Goal: Transaction & Acquisition: Purchase product/service

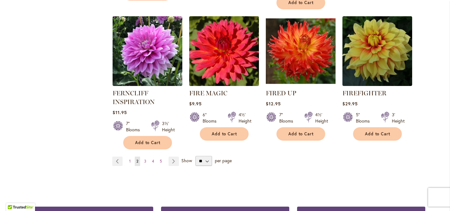
scroll to position [2204, 0]
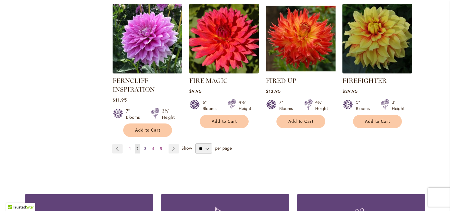
click at [144, 144] on link "Page 3" at bounding box center [145, 148] width 5 height 9
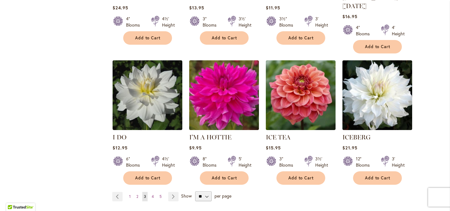
scroll to position [2155, 0]
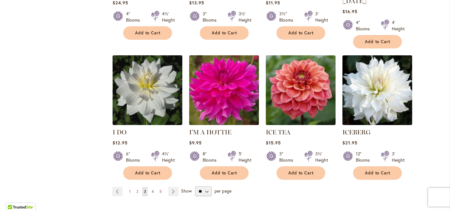
click at [153, 189] on span "4" at bounding box center [153, 191] width 2 height 5
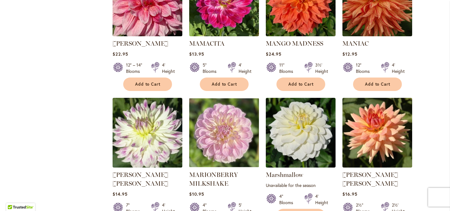
scroll to position [2087, 0]
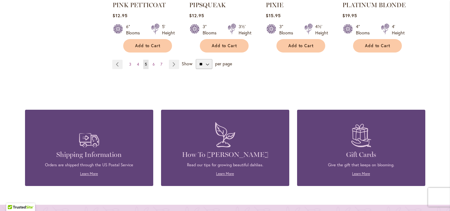
scroll to position [2158, 0]
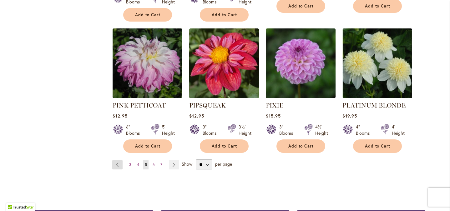
click at [118, 160] on link "Page Previous" at bounding box center [117, 164] width 10 height 9
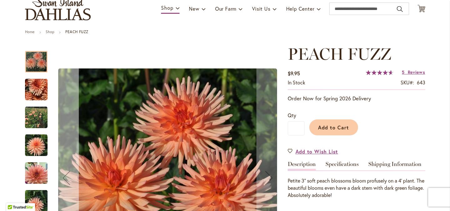
scroll to position [59, 0]
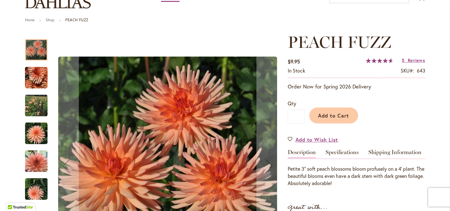
click at [31, 76] on img "PEACH FUZZ" at bounding box center [36, 78] width 45 height 34
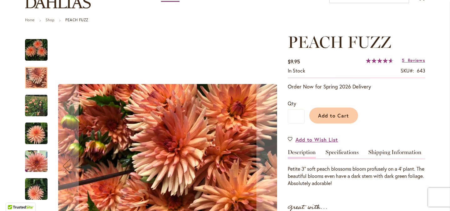
click at [32, 107] on img "PEACH FUZZ" at bounding box center [36, 105] width 23 height 23
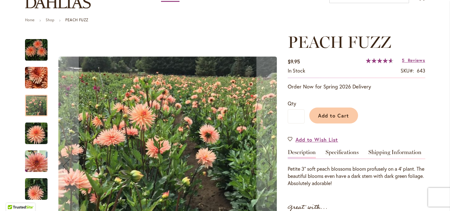
click at [33, 129] on img "PEACH FUZZ" at bounding box center [36, 133] width 23 height 23
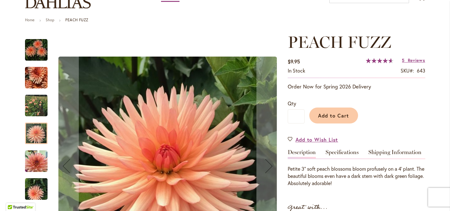
click at [34, 158] on img "PEACH FUZZ" at bounding box center [36, 161] width 23 height 23
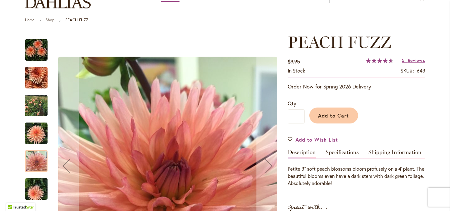
click at [35, 192] on img "PEACH FUZZ" at bounding box center [36, 189] width 45 height 34
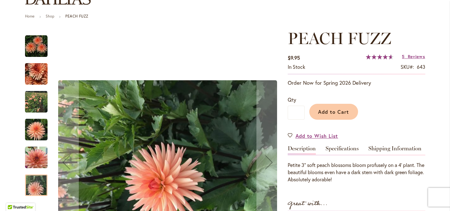
scroll to position [65, 0]
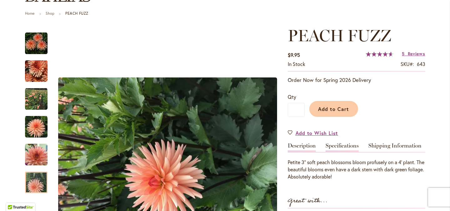
click at [333, 143] on link "Specifications" at bounding box center [341, 147] width 33 height 9
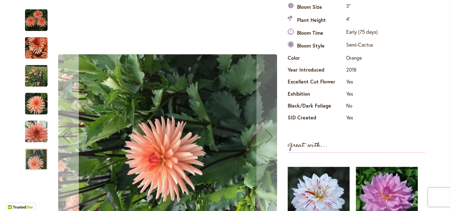
scroll to position [220, 0]
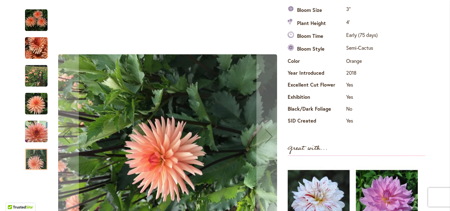
click at [37, 19] on img "PEACH FUZZ" at bounding box center [36, 20] width 23 height 23
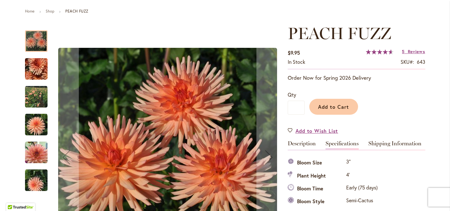
scroll to position [78, 0]
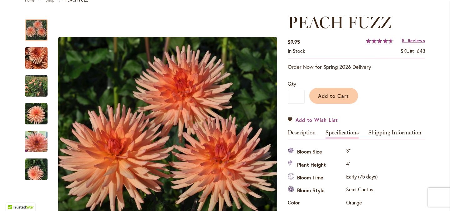
click at [299, 120] on span "Add to Wish List" at bounding box center [316, 119] width 43 height 7
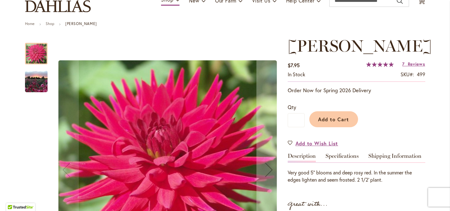
scroll to position [76, 0]
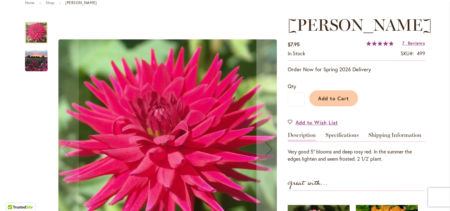
click at [42, 65] on img "MATILDA HUSTON" at bounding box center [36, 61] width 45 height 34
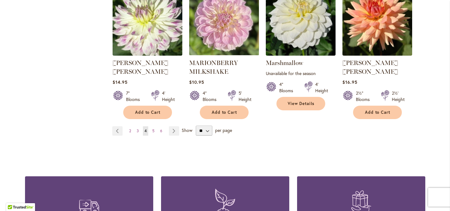
scroll to position [2205, 0]
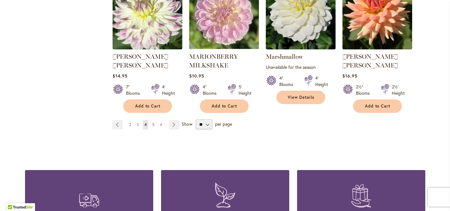
click at [129, 122] on span "2" at bounding box center [130, 124] width 2 height 5
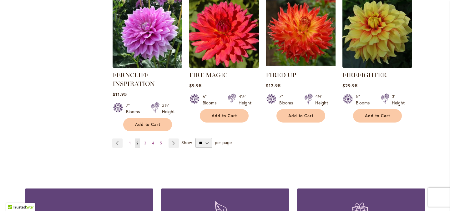
scroll to position [2209, 0]
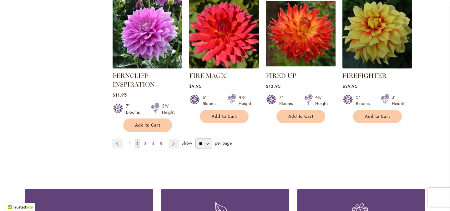
click at [131, 139] on link "Page 1" at bounding box center [130, 143] width 5 height 9
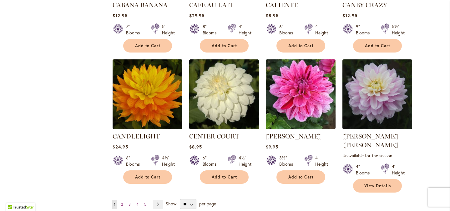
scroll to position [2093, 0]
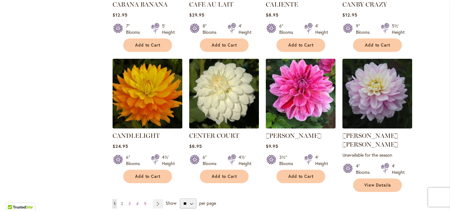
click at [123, 201] on span "2" at bounding box center [122, 203] width 2 height 5
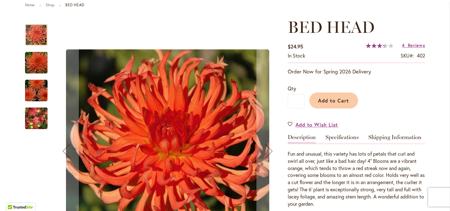
scroll to position [77, 0]
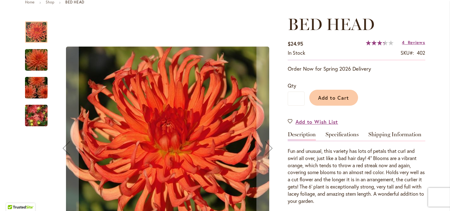
click at [34, 58] on img "BED HEAD" at bounding box center [36, 60] width 45 height 30
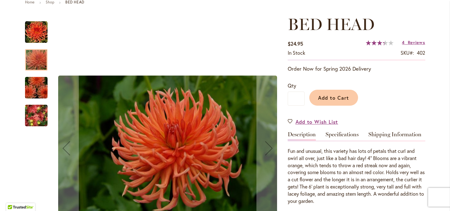
click at [38, 91] on img "BED HEAD" at bounding box center [36, 88] width 45 height 30
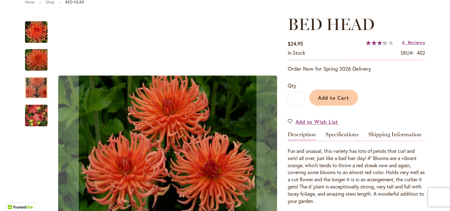
click at [38, 122] on img "BED HEAD" at bounding box center [36, 116] width 45 height 34
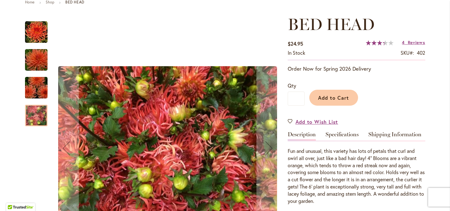
click at [36, 93] on img "BED HEAD" at bounding box center [36, 88] width 45 height 30
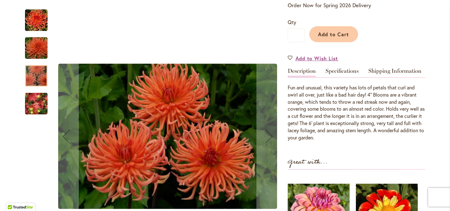
scroll to position [141, 0]
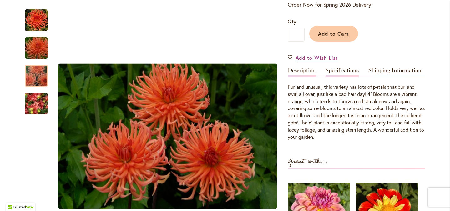
click at [340, 73] on link "Specifications" at bounding box center [341, 72] width 33 height 9
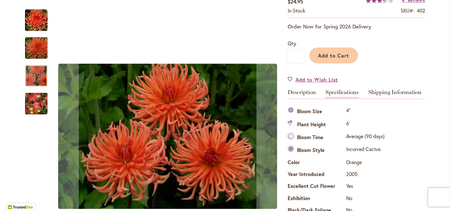
scroll to position [117, 0]
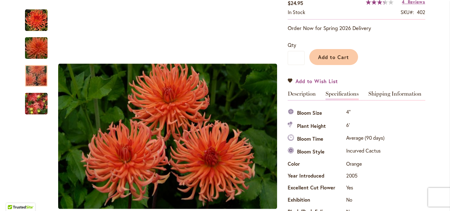
click at [303, 79] on span "Add to Wish List" at bounding box center [316, 81] width 43 height 7
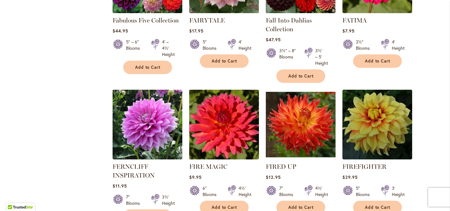
scroll to position [2119, 0]
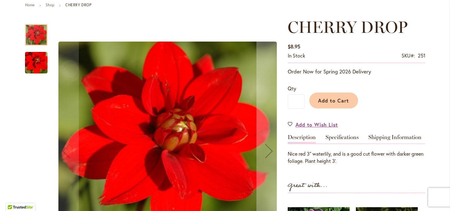
scroll to position [77, 0]
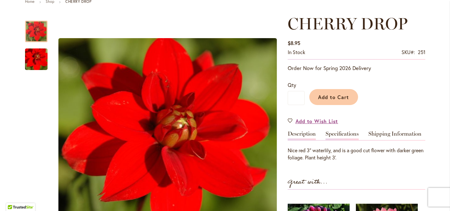
click at [341, 134] on link "Specifications" at bounding box center [341, 135] width 33 height 9
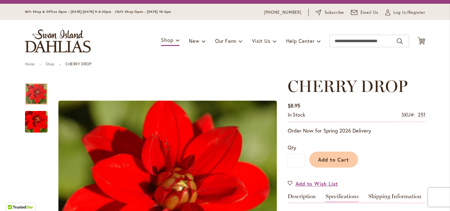
scroll to position [15, 0]
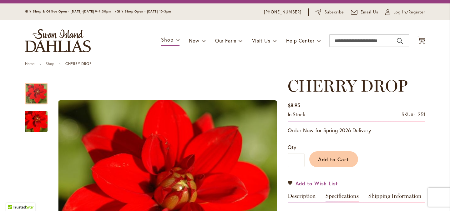
click at [306, 181] on span "Add to Wish List" at bounding box center [316, 183] width 43 height 7
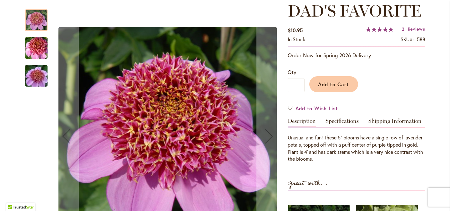
scroll to position [90, 0]
click at [34, 53] on img "DAD'S FAVORITE" at bounding box center [36, 48] width 45 height 30
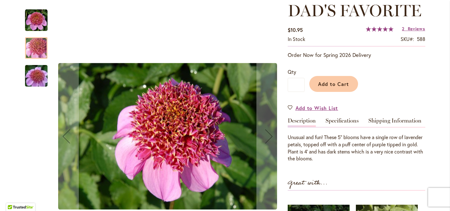
click at [33, 80] on img "DAD'S FAVORITE" at bounding box center [36, 76] width 45 height 30
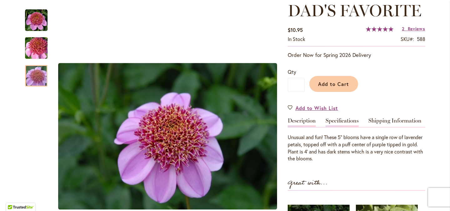
click at [336, 121] on link "Specifications" at bounding box center [341, 122] width 33 height 9
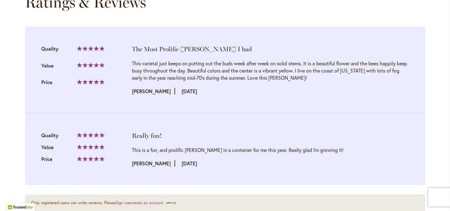
scroll to position [752, 0]
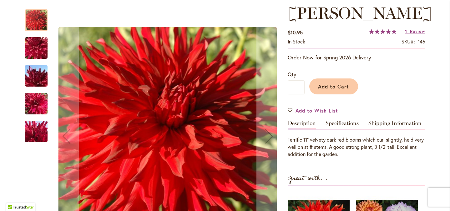
scroll to position [113, 0]
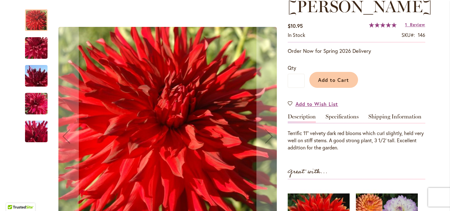
click at [34, 57] on img "DR LES" at bounding box center [36, 48] width 45 height 34
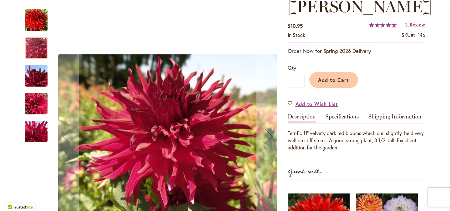
click at [37, 75] on img "DR LES" at bounding box center [36, 76] width 45 height 34
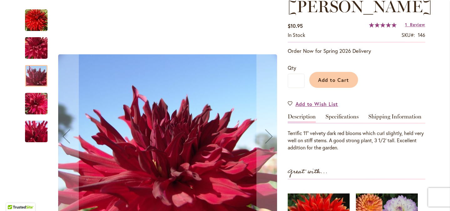
click at [41, 100] on img "DR LES" at bounding box center [36, 104] width 45 height 34
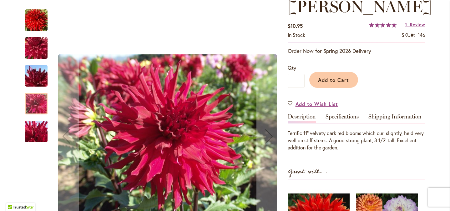
click at [37, 137] on img "DR LES" at bounding box center [36, 132] width 45 height 34
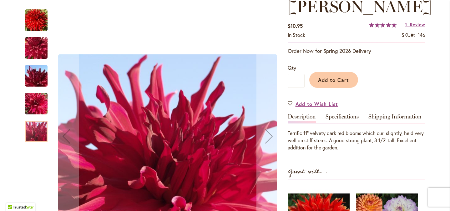
click at [43, 28] on img "DR LES" at bounding box center [36, 20] width 23 height 23
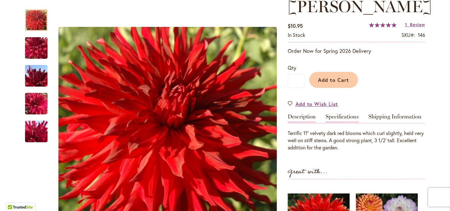
click at [333, 114] on link "Specifications" at bounding box center [341, 118] width 33 height 9
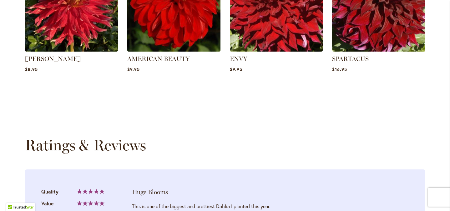
scroll to position [680, 0]
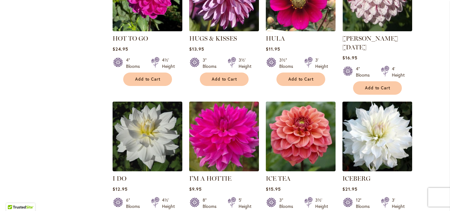
scroll to position [2109, 0]
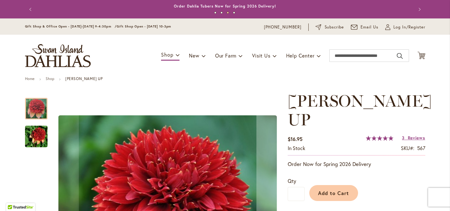
click at [41, 136] on img "GITTY UP" at bounding box center [36, 137] width 45 height 30
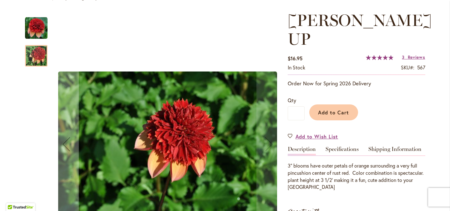
scroll to position [82, 0]
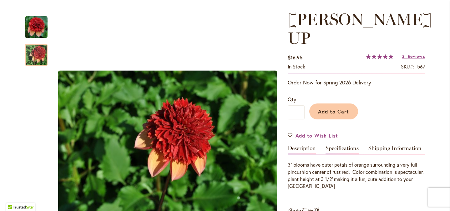
click at [342, 145] on link "Specifications" at bounding box center [341, 149] width 33 height 9
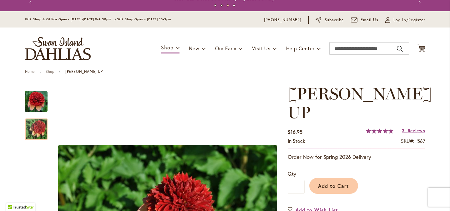
scroll to position [0, 0]
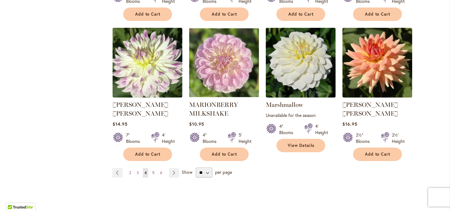
scroll to position [2164, 0]
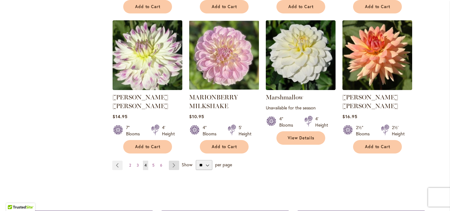
click at [173, 161] on link "Page Next" at bounding box center [174, 165] width 10 height 9
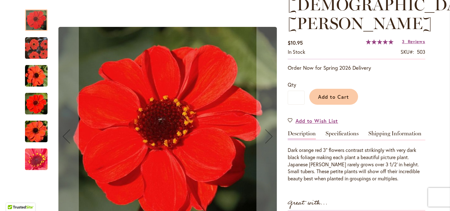
scroll to position [96, 0]
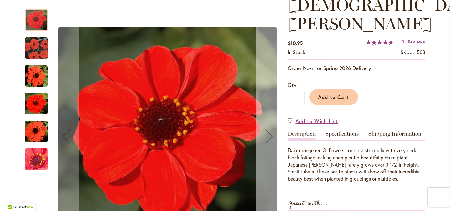
click at [269, 131] on div "Next" at bounding box center [268, 136] width 25 height 25
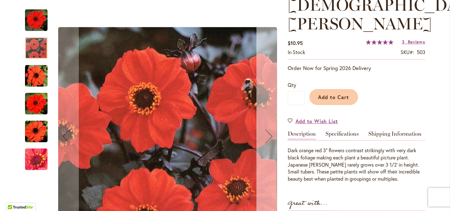
click at [269, 131] on div "Next" at bounding box center [268, 136] width 25 height 25
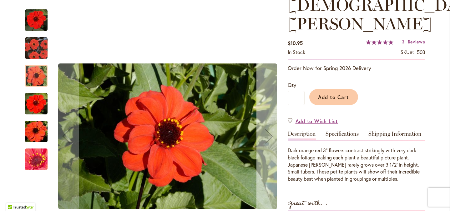
click at [269, 131] on div "Next" at bounding box center [268, 136] width 25 height 25
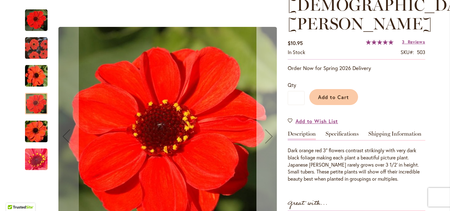
click at [269, 131] on div "Next" at bounding box center [268, 136] width 25 height 25
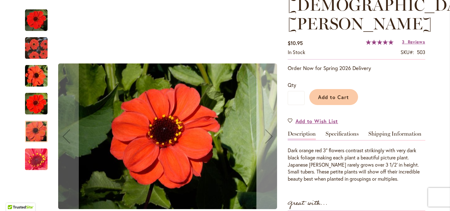
click at [269, 131] on div "Next" at bounding box center [268, 136] width 25 height 25
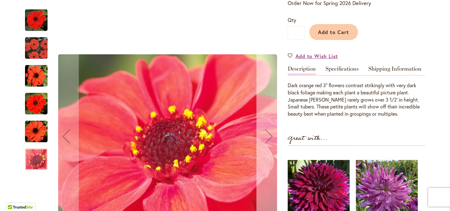
scroll to position [167, 0]
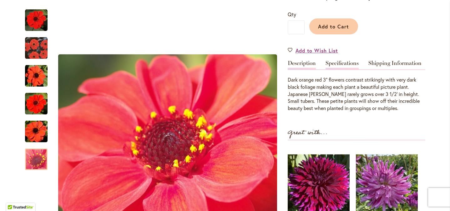
click at [342, 65] on link "Specifications" at bounding box center [341, 64] width 33 height 9
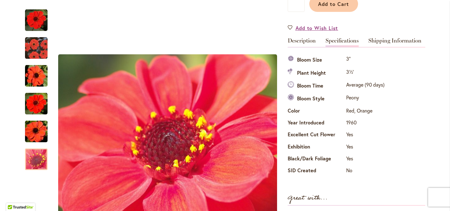
scroll to position [189, 0]
click at [379, 38] on link "Shipping Information" at bounding box center [394, 42] width 53 height 9
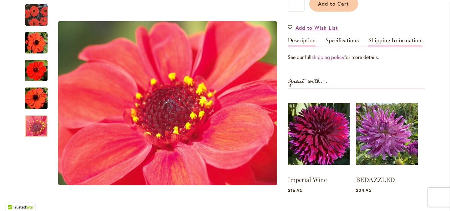
click at [313, 40] on link "Description" at bounding box center [302, 42] width 28 height 9
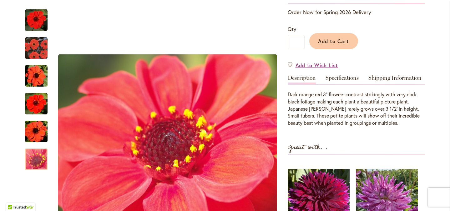
scroll to position [154, 0]
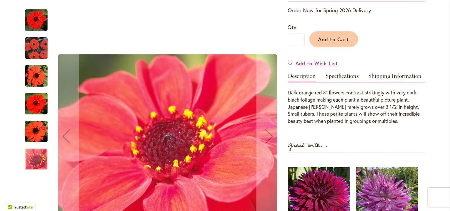
click at [38, 55] on img "JAPANESE BISHOP" at bounding box center [36, 48] width 23 height 23
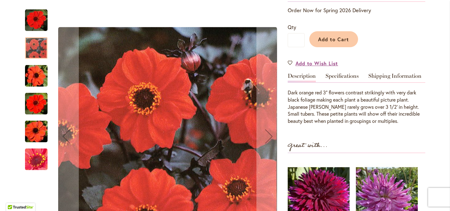
click at [33, 77] on img "JAPANESE BISHOP" at bounding box center [36, 76] width 45 height 30
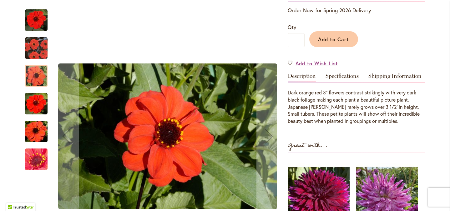
click at [34, 100] on img "JAPANESE BISHOP" at bounding box center [36, 104] width 23 height 23
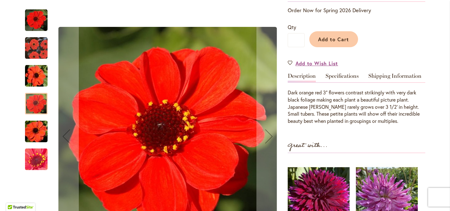
click at [35, 122] on img "JAPANESE BISHOP" at bounding box center [36, 132] width 45 height 30
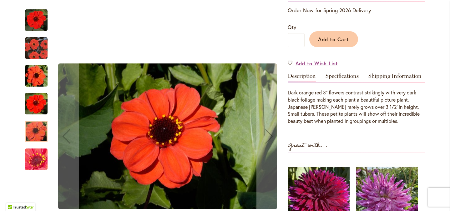
click at [38, 161] on img "JAPANESE BISHOP" at bounding box center [36, 160] width 45 height 34
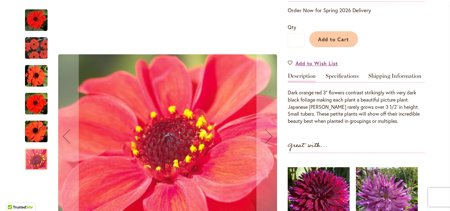
click at [45, 24] on img "JAPANESE BISHOP" at bounding box center [36, 20] width 23 height 23
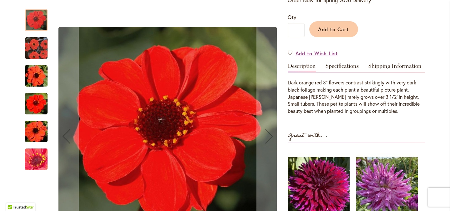
scroll to position [0, 0]
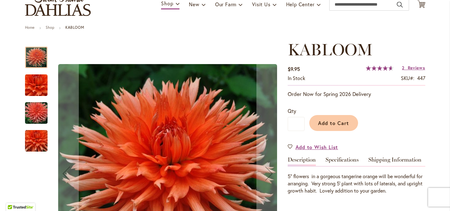
scroll to position [52, 0]
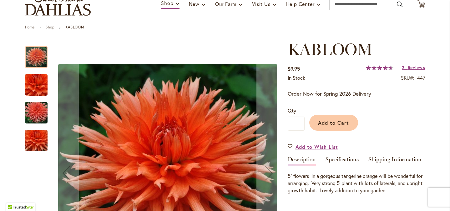
click at [43, 80] on img "KABLOOM" at bounding box center [36, 85] width 45 height 30
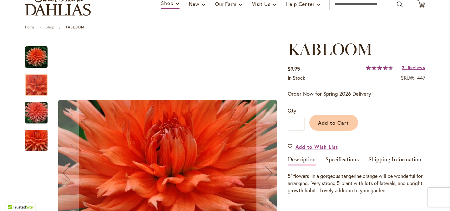
click at [33, 113] on img "KABLOOM" at bounding box center [36, 113] width 45 height 30
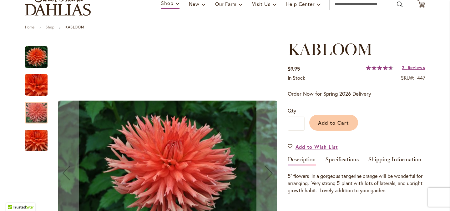
click at [36, 130] on img "KABLOOM" at bounding box center [36, 141] width 45 height 40
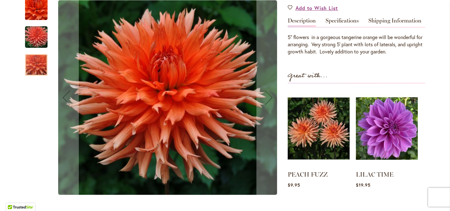
scroll to position [191, 0]
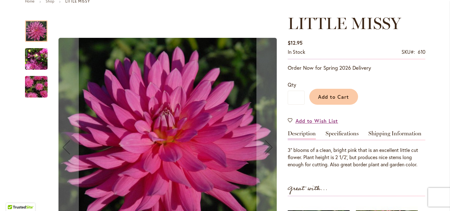
scroll to position [78, 0]
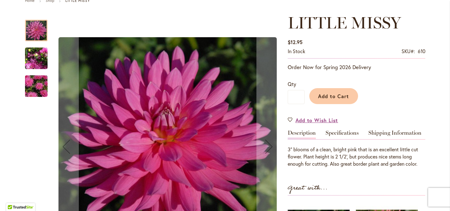
click at [37, 58] on img "LITTLE MISSY" at bounding box center [36, 58] width 23 height 30
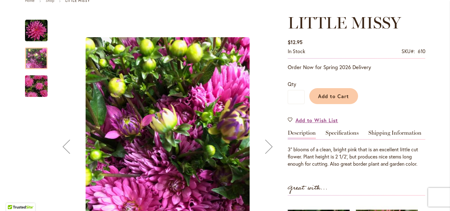
click at [37, 81] on img "LITTLE MISSY" at bounding box center [36, 86] width 45 height 30
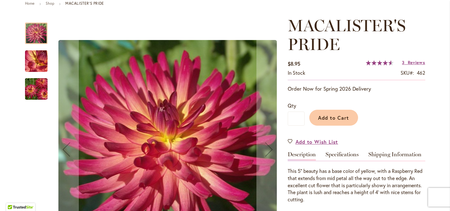
scroll to position [76, 0]
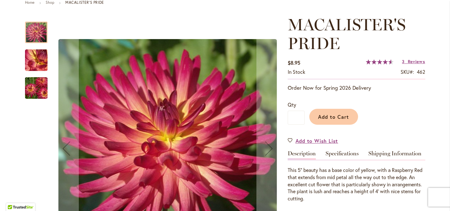
click at [33, 64] on img "MACALISTER'S PRIDE" at bounding box center [36, 60] width 45 height 34
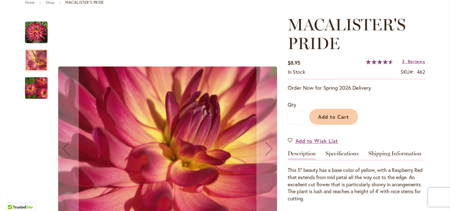
click at [39, 82] on img "MACALISTER'S PRIDE" at bounding box center [36, 88] width 45 height 30
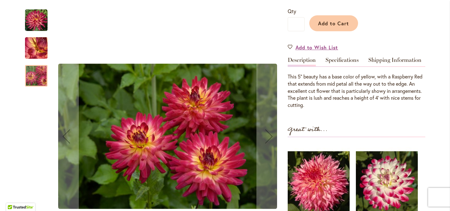
scroll to position [169, 0]
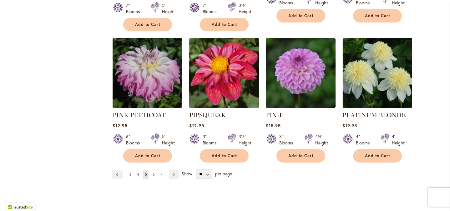
scroll to position [2149, 0]
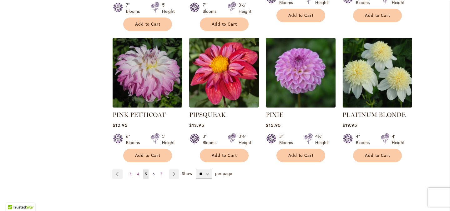
click at [154, 172] on span "6" at bounding box center [154, 174] width 2 height 5
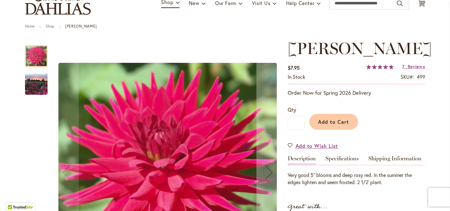
scroll to position [53, 0]
click at [46, 83] on img "MATILDA HUSTON" at bounding box center [36, 84] width 45 height 34
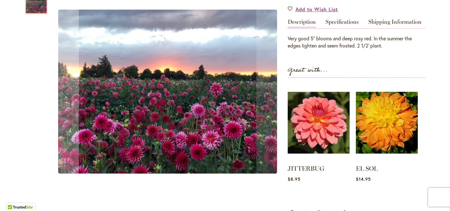
scroll to position [190, 0]
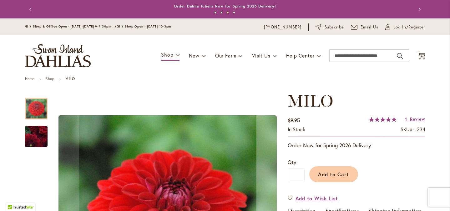
scroll to position [59, 0]
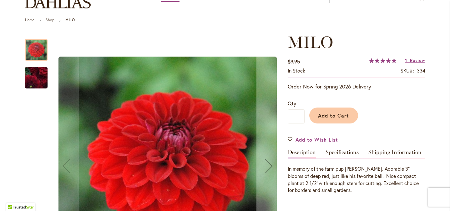
click at [34, 76] on img "MILO" at bounding box center [36, 78] width 45 height 38
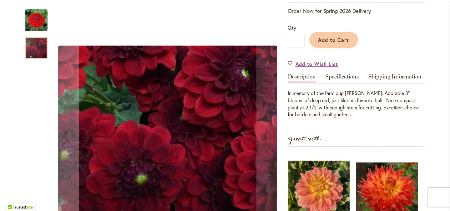
scroll to position [135, 0]
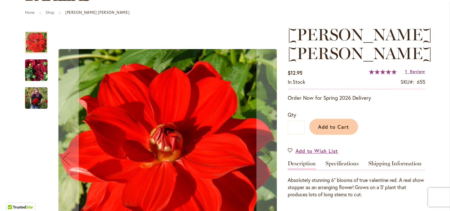
scroll to position [67, 0]
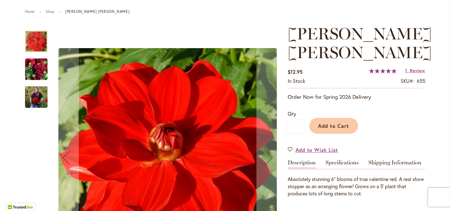
click at [35, 65] on img "MOLLY ANN" at bounding box center [36, 70] width 45 height 34
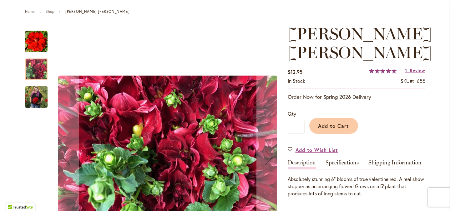
click at [37, 103] on img "MOLLY ANN" at bounding box center [36, 97] width 23 height 28
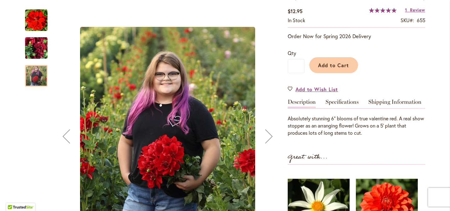
scroll to position [127, 0]
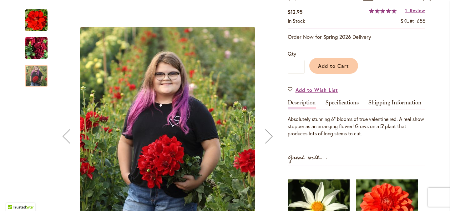
click at [43, 22] on img "MOLLY ANN" at bounding box center [36, 20] width 23 height 23
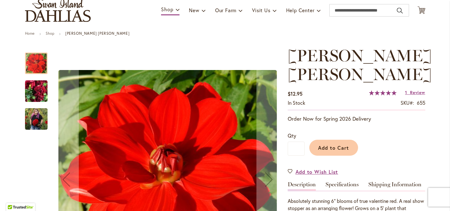
scroll to position [38, 0]
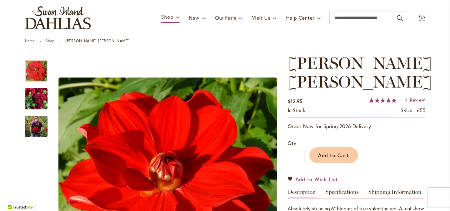
click at [311, 176] on span "Add to Wish List" at bounding box center [316, 179] width 43 height 7
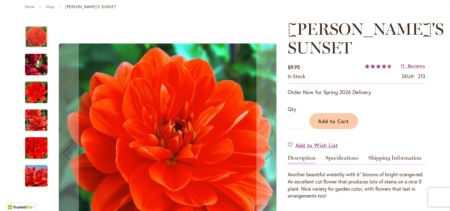
scroll to position [79, 0]
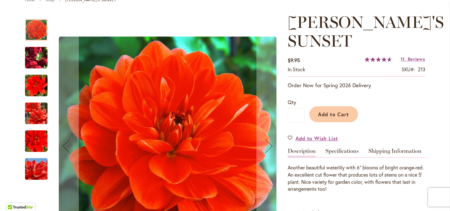
click at [36, 66] on img "PATRICIA ANN'S SUNSET" at bounding box center [36, 58] width 45 height 34
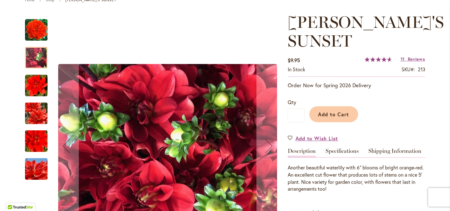
click at [38, 84] on img "PATRICIA ANN'S SUNSET" at bounding box center [36, 85] width 23 height 23
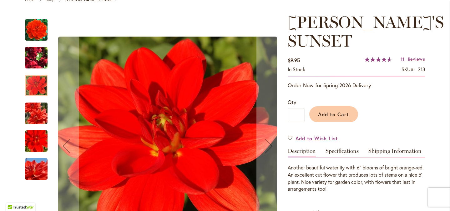
click at [34, 111] on img "PATRICIA ANN'S SUNSET" at bounding box center [36, 113] width 45 height 30
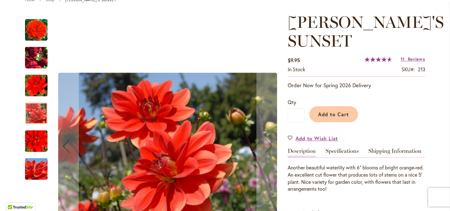
click at [35, 137] on img "PATRICIA ANN'S SUNSET" at bounding box center [36, 141] width 45 height 30
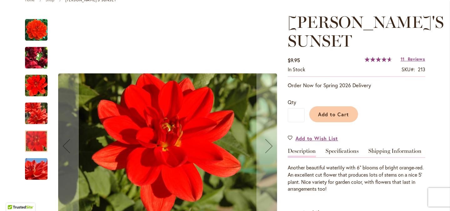
click at [34, 173] on img "PATRICIA ANN'S SUNSET" at bounding box center [36, 169] width 45 height 30
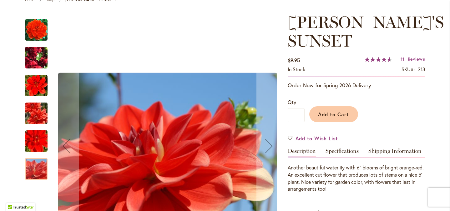
click at [38, 59] on img "PATRICIA ANN'S SUNSET" at bounding box center [36, 58] width 45 height 34
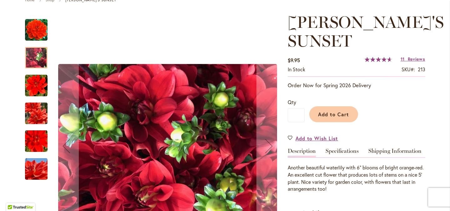
click at [36, 93] on img "PATRICIA ANN'S SUNSET" at bounding box center [36, 85] width 23 height 23
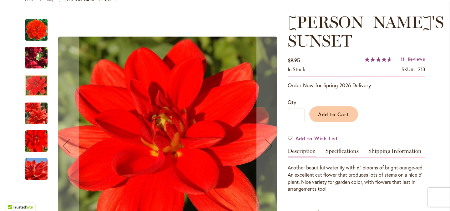
click at [45, 29] on img "PATRICIA ANN'S SUNSET" at bounding box center [36, 29] width 23 height 23
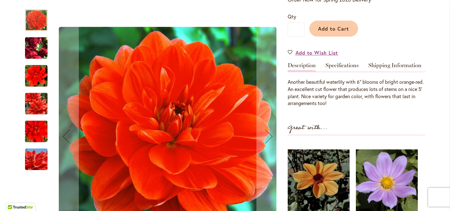
scroll to position [165, 0]
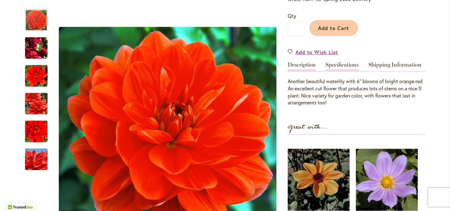
click at [338, 63] on link "Specifications" at bounding box center [341, 66] width 33 height 9
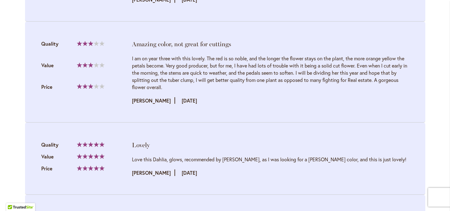
scroll to position [861, 0]
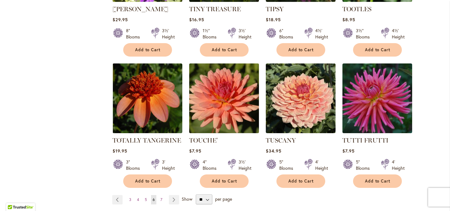
scroll to position [2101, 0]
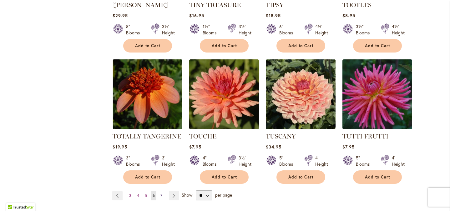
click at [162, 191] on link "Page 7" at bounding box center [161, 195] width 5 height 9
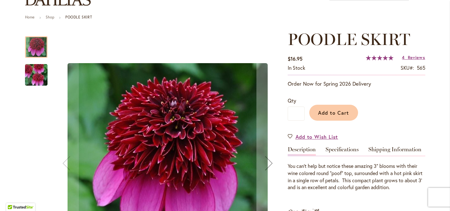
scroll to position [62, 0]
click at [30, 76] on img "POODLE SKIRT" at bounding box center [36, 75] width 45 height 30
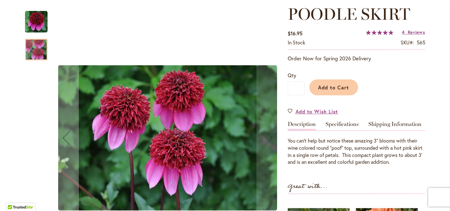
scroll to position [85, 0]
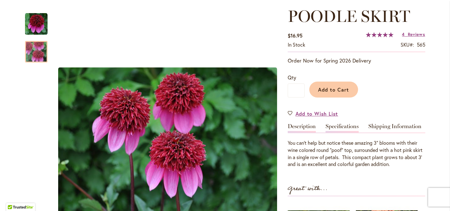
click at [352, 124] on link "Specifications" at bounding box center [341, 127] width 33 height 9
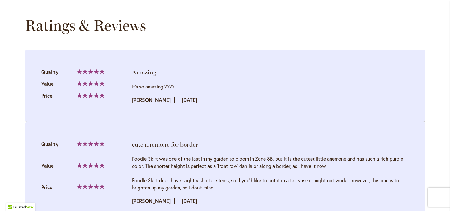
scroll to position [735, 0]
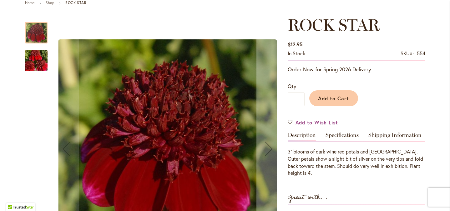
scroll to position [77, 0]
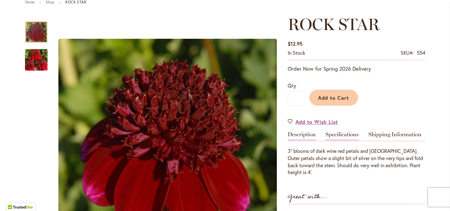
click at [344, 138] on link "Specifications" at bounding box center [341, 136] width 33 height 9
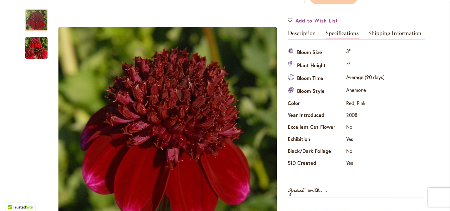
scroll to position [175, 0]
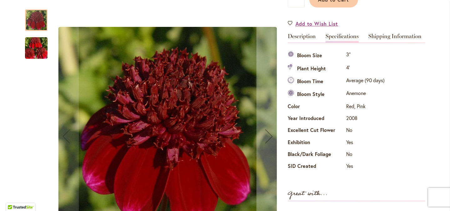
click at [35, 43] on img "ROCK STAR" at bounding box center [36, 48] width 45 height 30
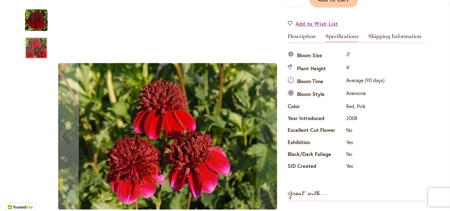
click at [37, 24] on img "ROCK STAR" at bounding box center [36, 20] width 23 height 23
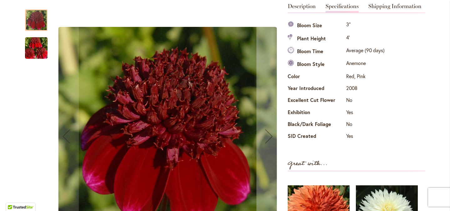
scroll to position [203, 0]
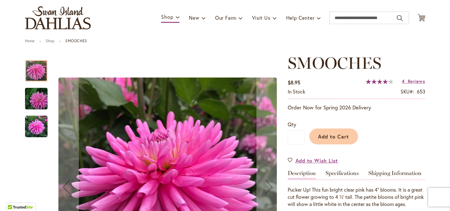
scroll to position [65, 0]
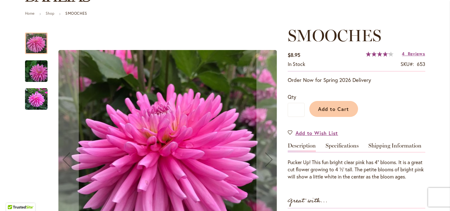
click at [48, 74] on div at bounding box center [153, 159] width 256 height 267
click at [41, 74] on img "SMOOCHES" at bounding box center [36, 71] width 45 height 30
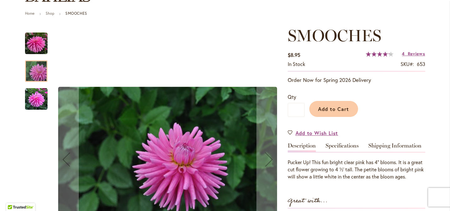
click at [33, 117] on div at bounding box center [36, 120] width 23 height 188
click at [39, 98] on img "SMOOCHES" at bounding box center [36, 99] width 23 height 23
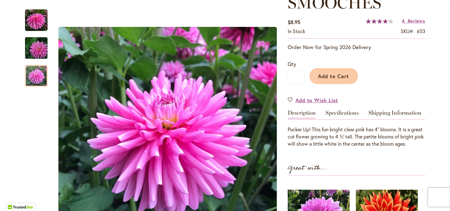
scroll to position [106, 0]
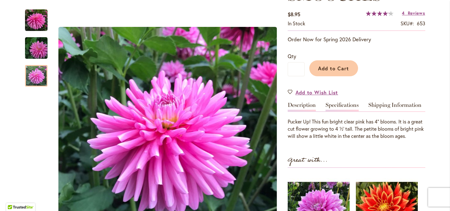
click at [328, 104] on link "Specifications" at bounding box center [341, 106] width 33 height 9
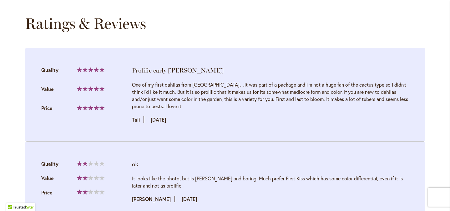
scroll to position [744, 0]
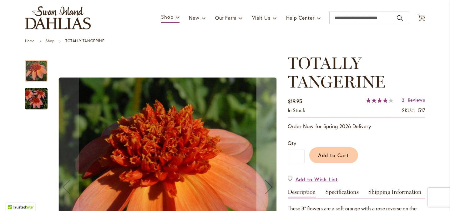
scroll to position [47, 0]
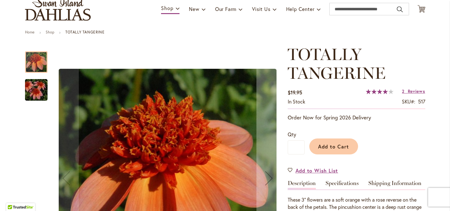
click at [44, 91] on img "TOTALLY TANGERINE" at bounding box center [36, 90] width 45 height 30
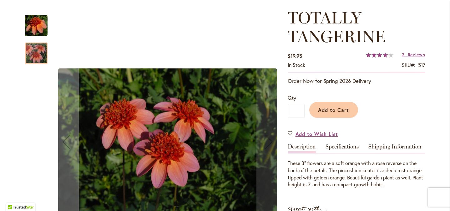
scroll to position [84, 0]
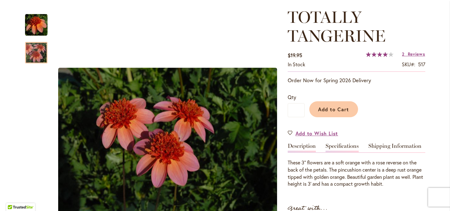
click at [343, 145] on link "Specifications" at bounding box center [341, 147] width 33 height 9
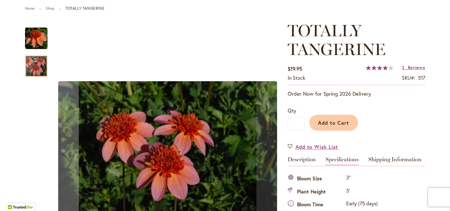
scroll to position [71, 0]
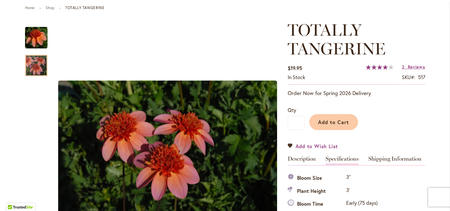
click at [301, 147] on span "Add to Wish List" at bounding box center [316, 146] width 43 height 7
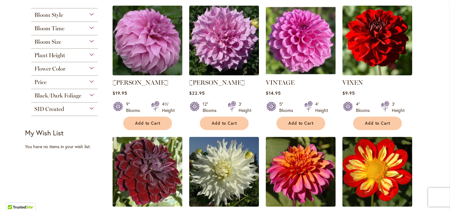
scroll to position [281, 0]
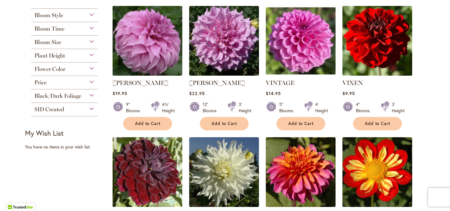
click at [376, 44] on img at bounding box center [376, 40] width 73 height 73
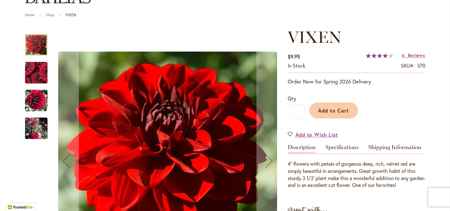
scroll to position [64, 0]
click at [35, 73] on img "VIXEN" at bounding box center [36, 72] width 44 height 43
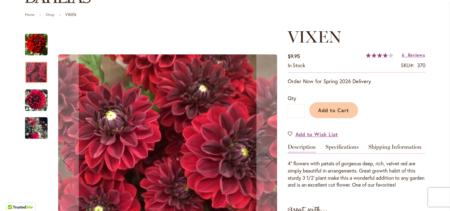
click at [36, 106] on img "VIXEN" at bounding box center [36, 100] width 23 height 23
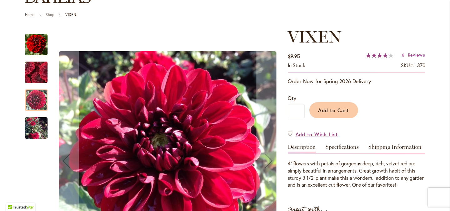
click at [35, 128] on img "VIXEN" at bounding box center [36, 128] width 23 height 41
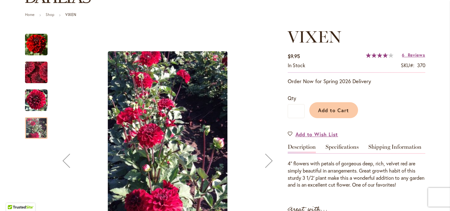
click at [44, 48] on img "VIXEN" at bounding box center [36, 44] width 23 height 23
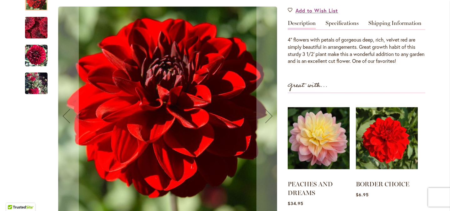
scroll to position [186, 0]
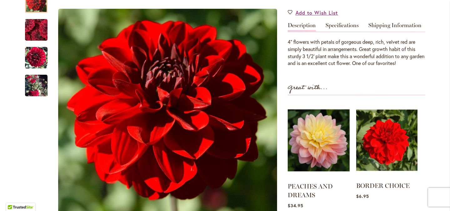
click at [408, 152] on img at bounding box center [386, 140] width 61 height 77
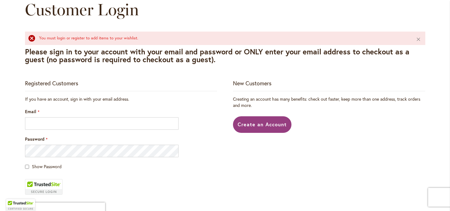
scroll to position [78, 0]
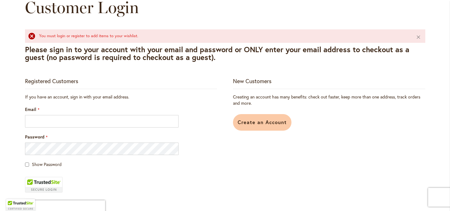
click at [269, 130] on link "Create an Account" at bounding box center [262, 122] width 58 height 17
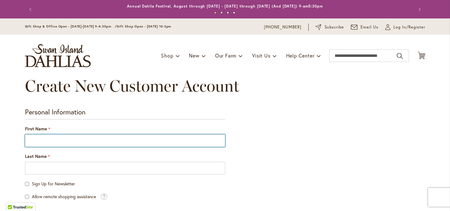
click at [77, 143] on input "First Name" at bounding box center [125, 140] width 200 height 13
type input "*****"
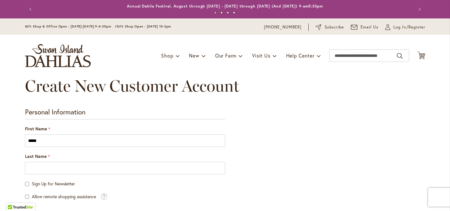
type input "******"
type input "**********"
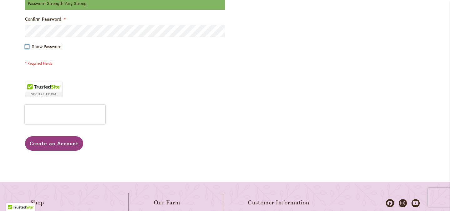
scroll to position [284, 0]
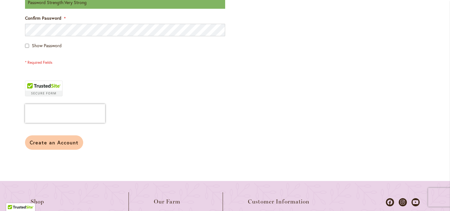
click at [51, 147] on button "Create an Account" at bounding box center [54, 142] width 58 height 14
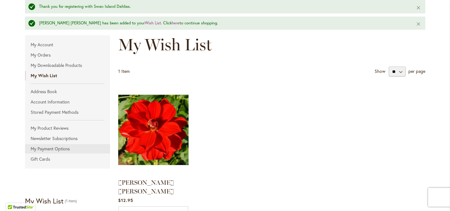
scroll to position [34, 0]
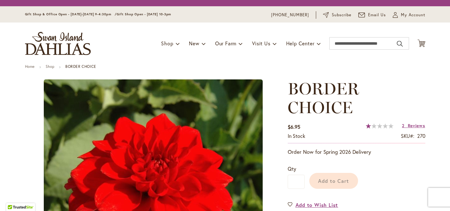
type input "*****"
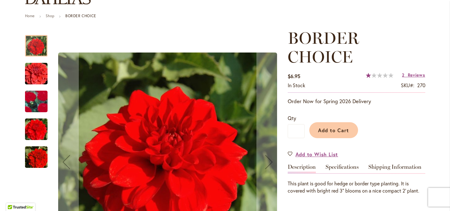
scroll to position [90, 0]
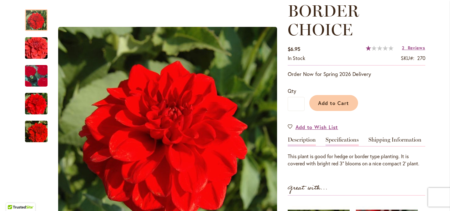
type input "**********"
click at [337, 139] on link "Specifications" at bounding box center [341, 141] width 33 height 9
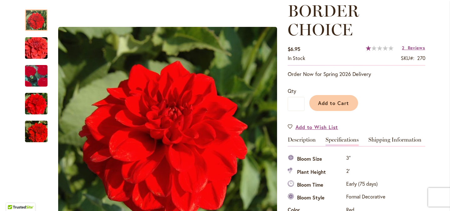
scroll to position [227, 0]
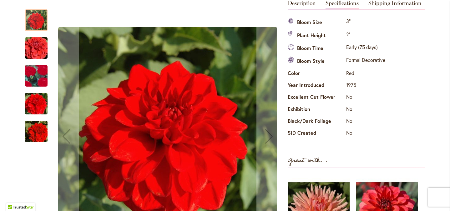
click at [34, 47] on img "BORDER CHOICE" at bounding box center [36, 48] width 45 height 30
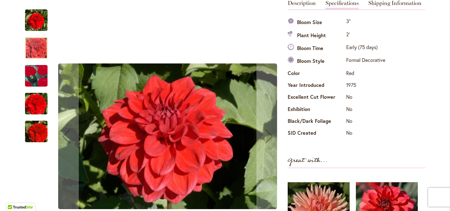
click at [31, 91] on div "BORDER CHOICE" at bounding box center [39, 101] width 29 height 28
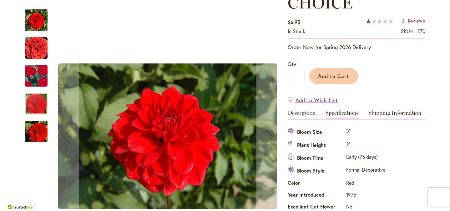
scroll to position [102, 0]
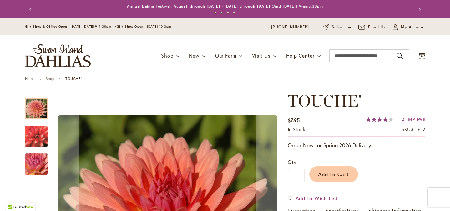
type input "*****"
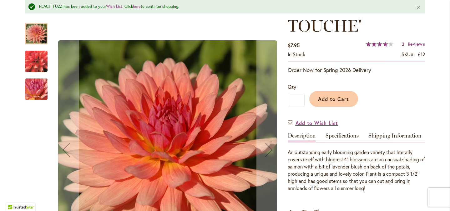
scroll to position [73, 0]
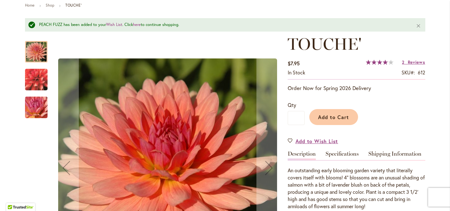
type input "**********"
click at [32, 78] on img "TOUCHE'" at bounding box center [36, 80] width 45 height 42
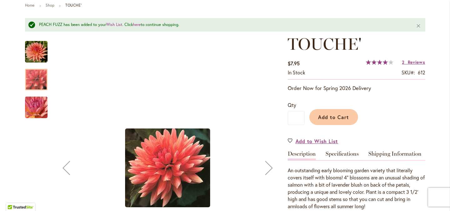
click at [30, 105] on img "TOUCHE'" at bounding box center [36, 107] width 45 height 34
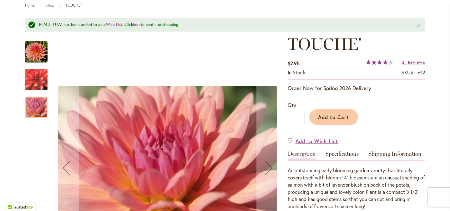
click at [38, 43] on img "TOUCHE'" at bounding box center [36, 51] width 23 height 23
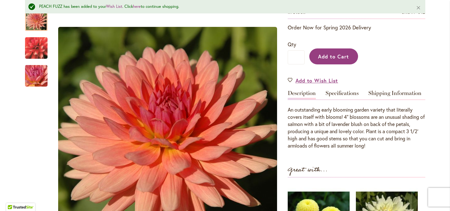
scroll to position [135, 0]
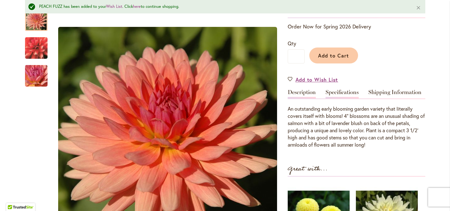
click at [334, 91] on link "Specifications" at bounding box center [341, 93] width 33 height 9
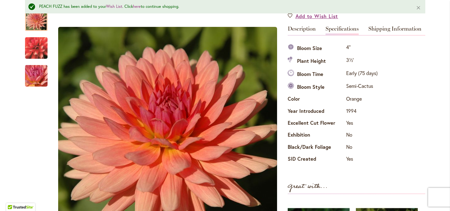
scroll to position [187, 0]
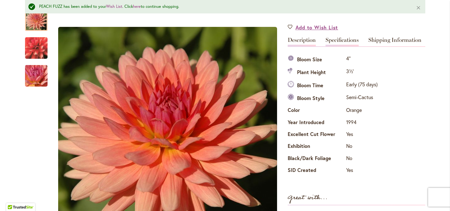
click at [310, 40] on link "Description" at bounding box center [302, 41] width 28 height 9
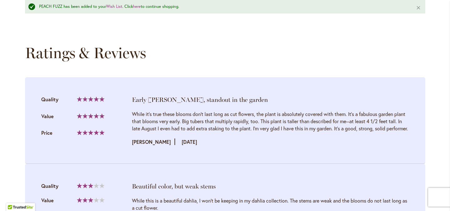
scroll to position [645, 0]
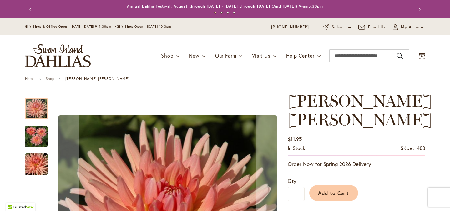
type input "*****"
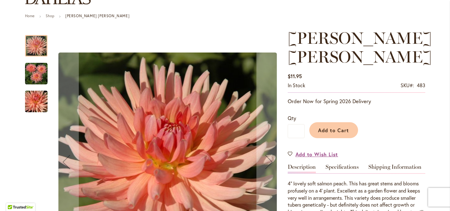
type input "**********"
click at [41, 79] on img "HEATHER MARIE" at bounding box center [36, 74] width 23 height 23
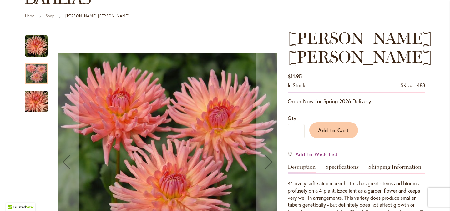
click at [39, 98] on img "HEATHER MARIE" at bounding box center [36, 102] width 45 height 30
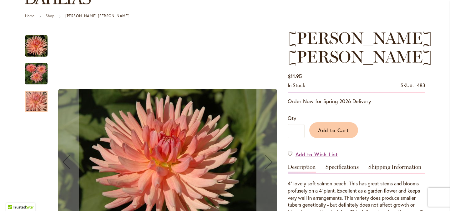
click at [37, 76] on img "HEATHER MARIE" at bounding box center [36, 74] width 23 height 23
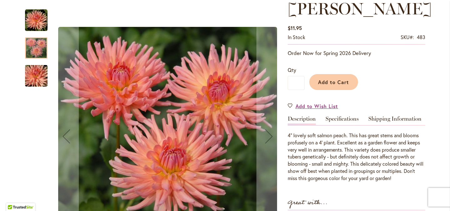
scroll to position [112, 0]
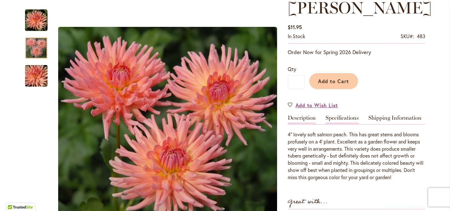
click at [350, 119] on link "Specifications" at bounding box center [341, 119] width 33 height 9
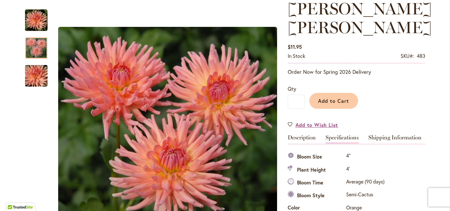
scroll to position [93, 0]
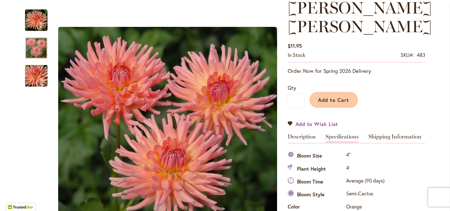
click at [317, 123] on span "Add to Wish List" at bounding box center [316, 123] width 43 height 7
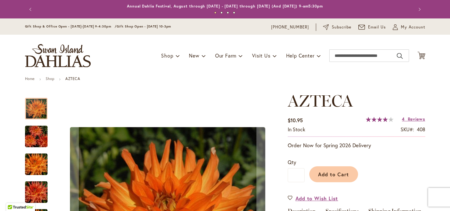
type input "*****"
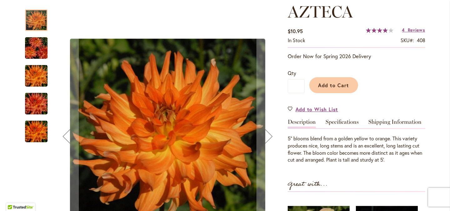
type input "**********"
click at [27, 52] on img "AZTECA" at bounding box center [36, 48] width 45 height 30
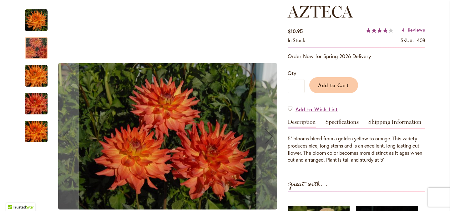
click at [30, 71] on img "AZTECA" at bounding box center [36, 76] width 45 height 30
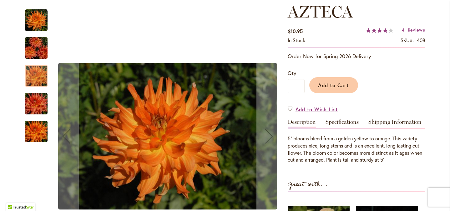
click at [35, 102] on img "AZTECA" at bounding box center [36, 104] width 45 height 30
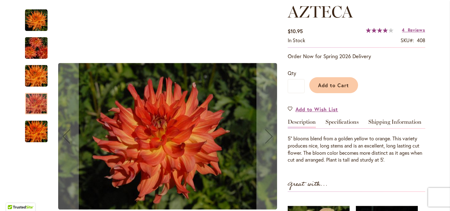
click at [35, 141] on img "AZTECA" at bounding box center [36, 132] width 45 height 30
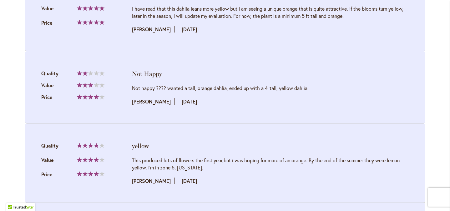
scroll to position [711, 0]
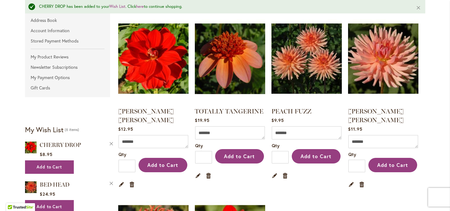
scroll to position [133, 0]
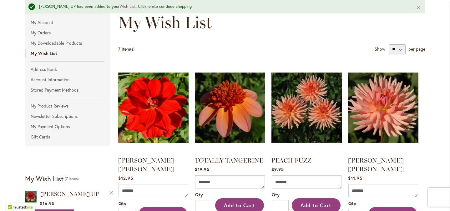
scroll to position [82, 0]
